Goal: Information Seeking & Learning: Find specific fact

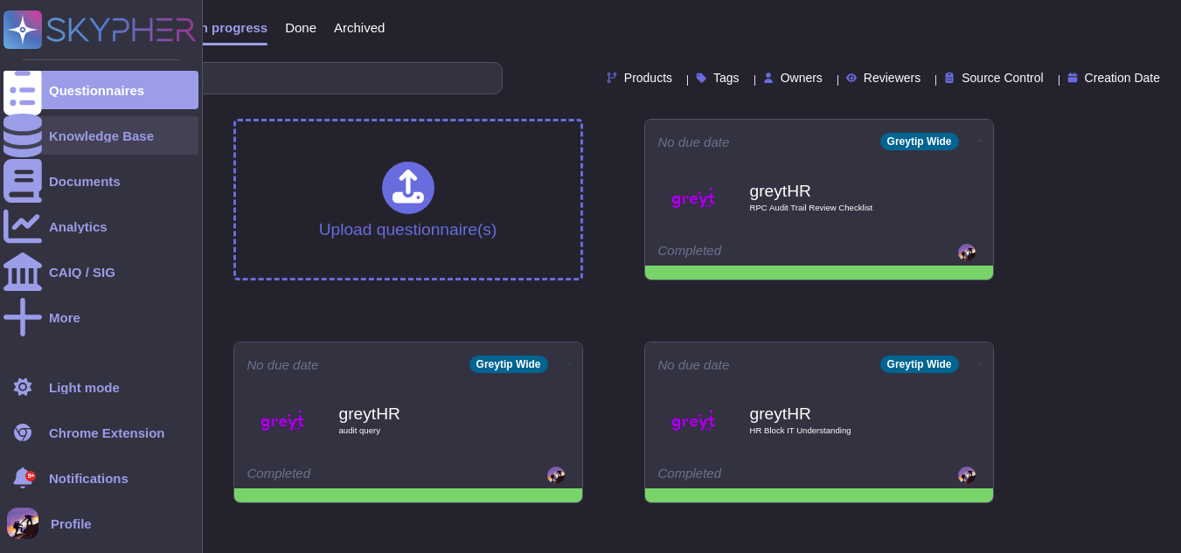
click at [24, 145] on div at bounding box center [22, 135] width 38 height 38
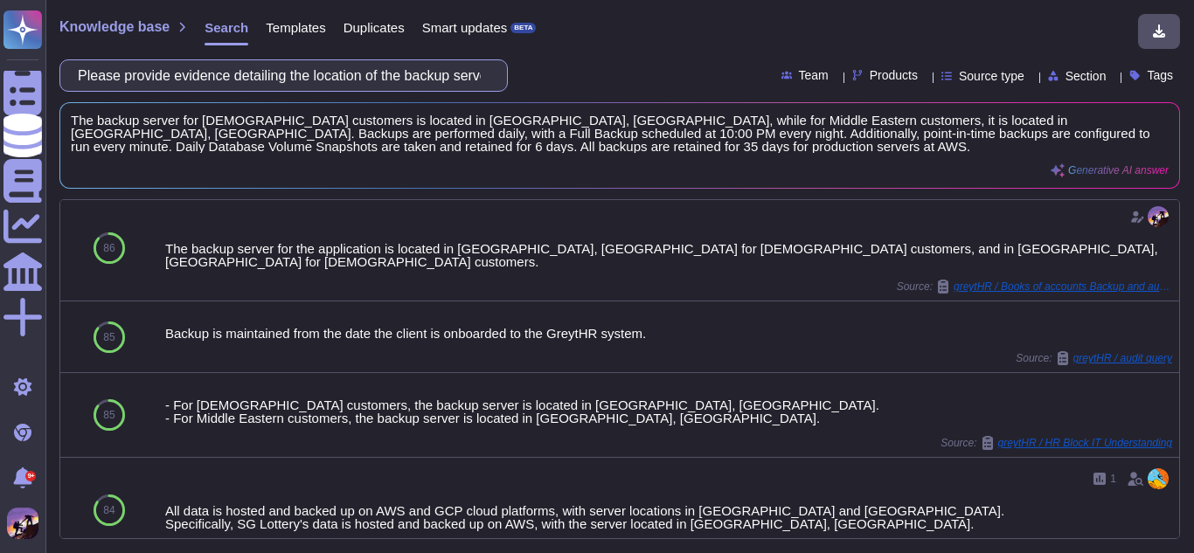
click at [365, 82] on input "Please provide evidence detailing the location of the backup server and the fre…" at bounding box center [279, 75] width 420 height 31
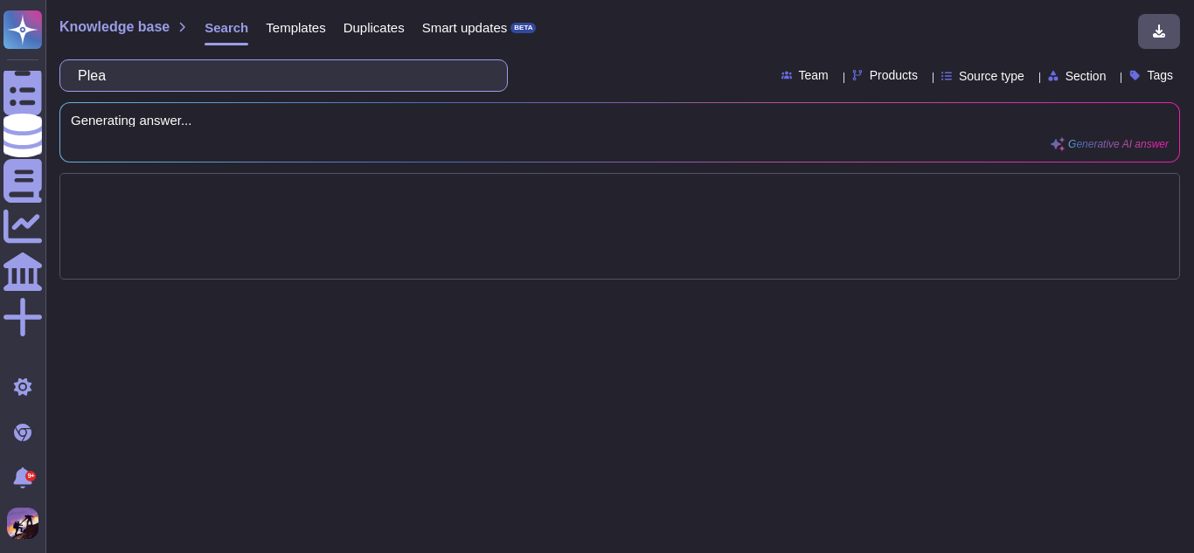
type input "Pl"
type input "backup frequency"
